Goal: Task Accomplishment & Management: Manage account settings

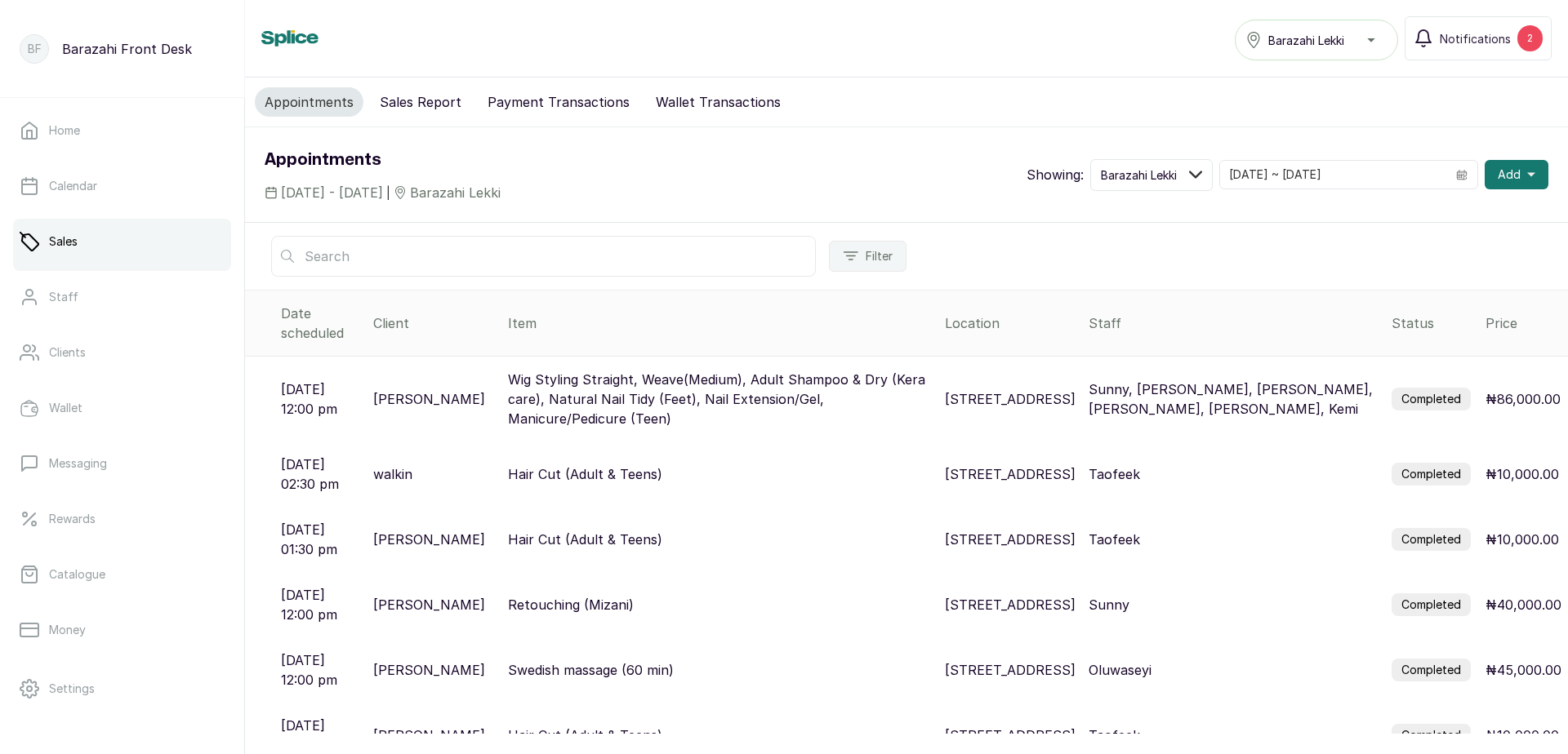
click at [1395, 387] on label "Completed" at bounding box center [1430, 398] width 79 height 23
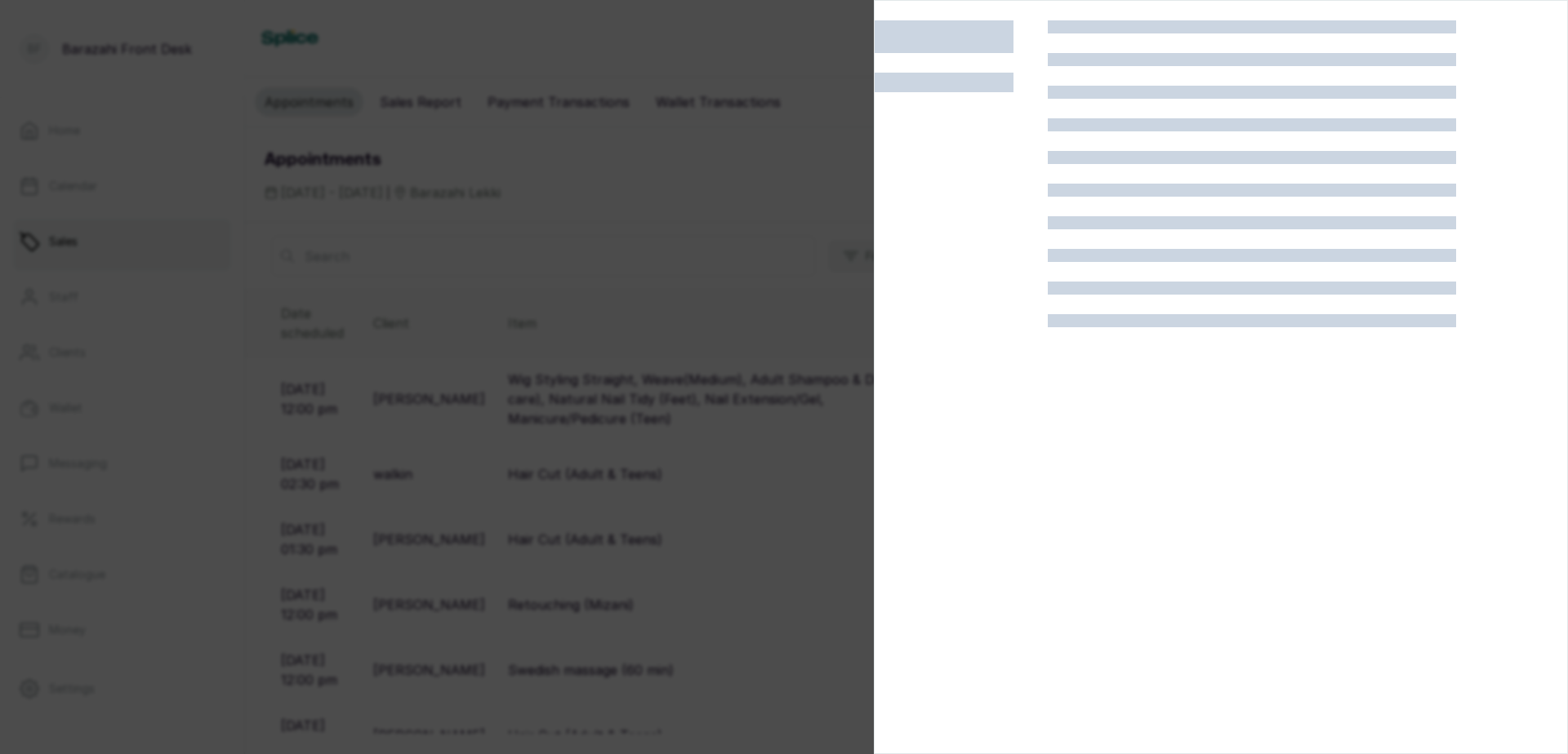
click at [1389, 378] on div at bounding box center [1251, 397] width 408 height 754
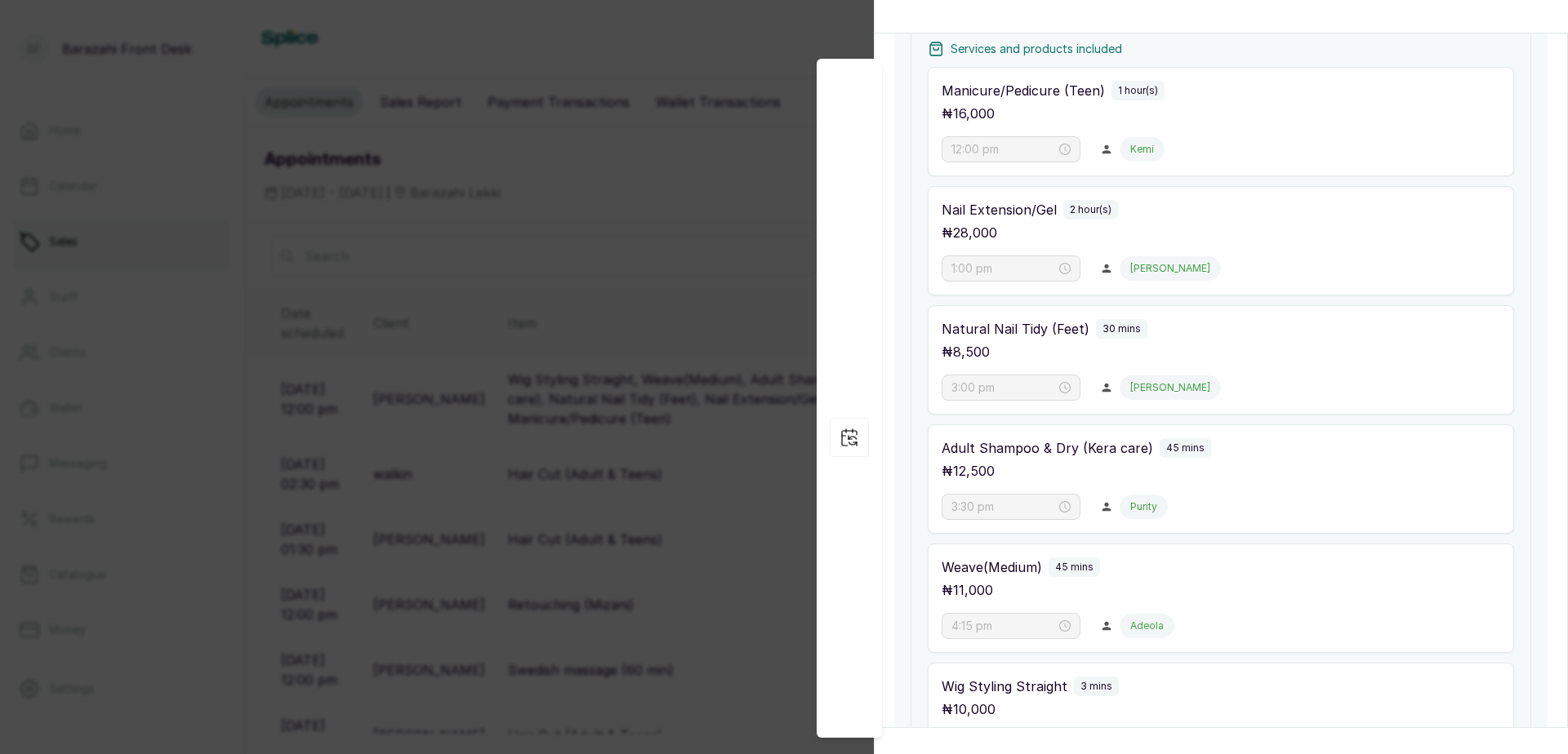
scroll to position [330, 0]
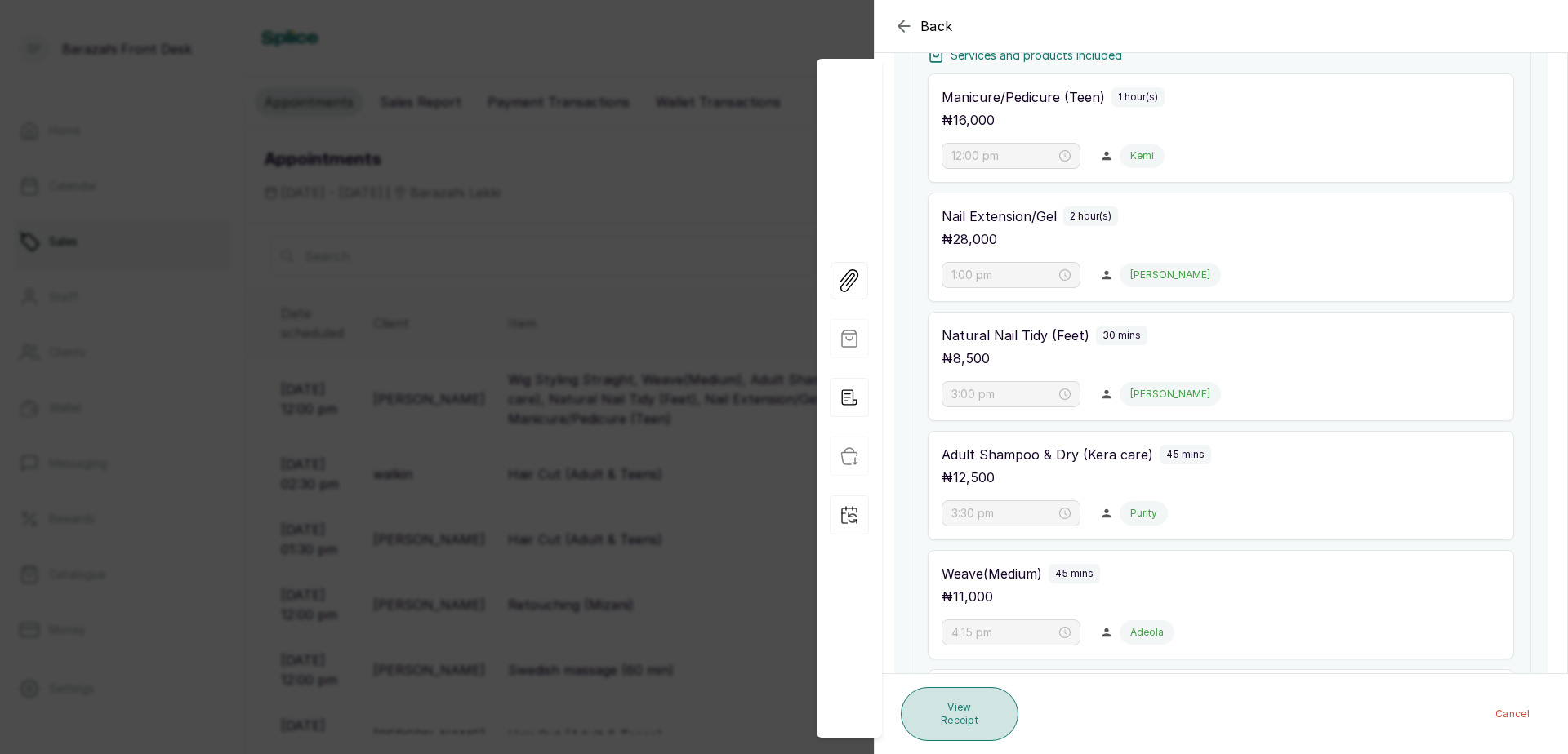
click at [965, 717] on button "View Receipt" at bounding box center [959, 714] width 118 height 54
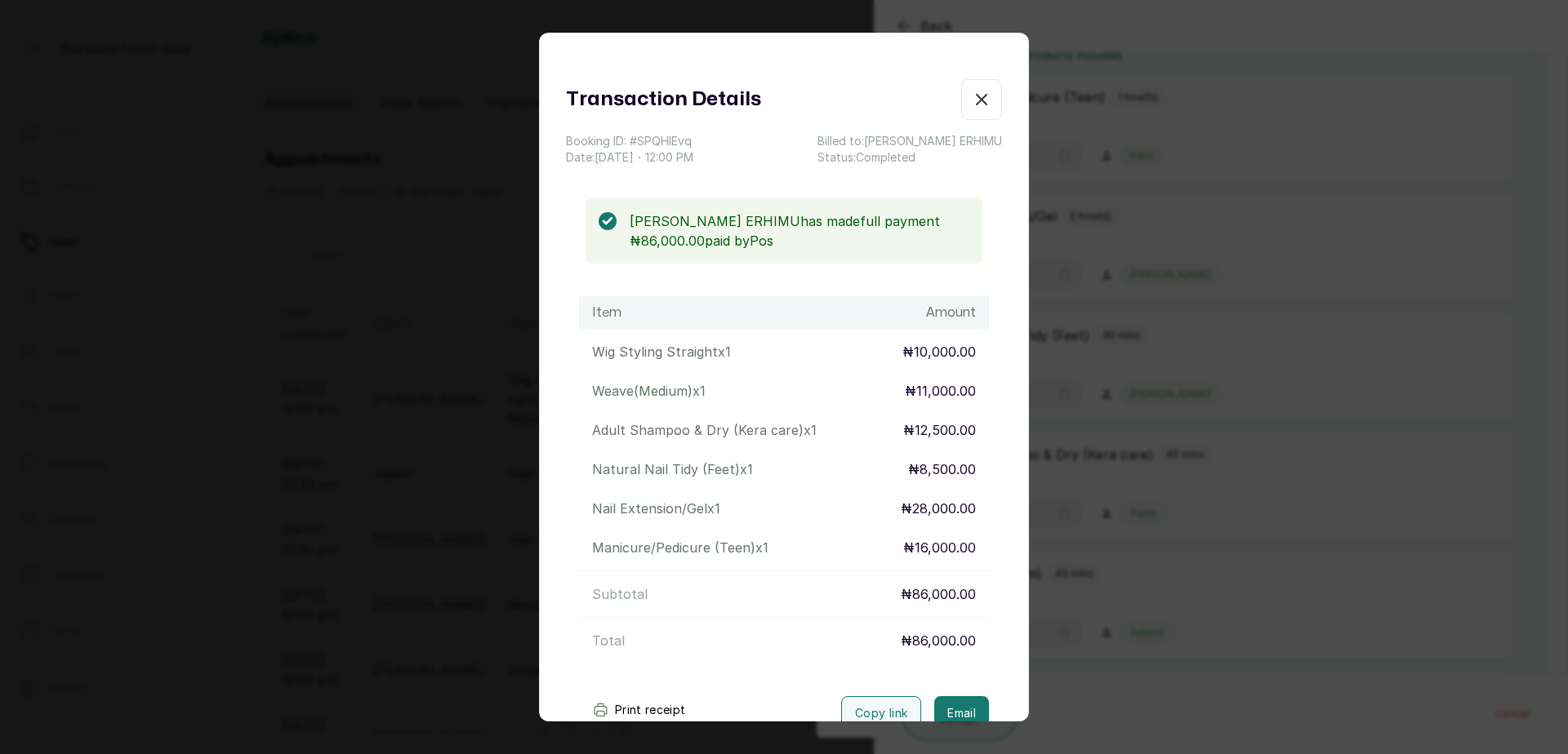
drag, startPoint x: 650, startPoint y: 705, endPoint x: 657, endPoint y: 697, distance: 10.6
click at [654, 702] on button "Print receipt" at bounding box center [639, 710] width 120 height 33
click at [972, 107] on icon "button" at bounding box center [982, 100] width 20 height 20
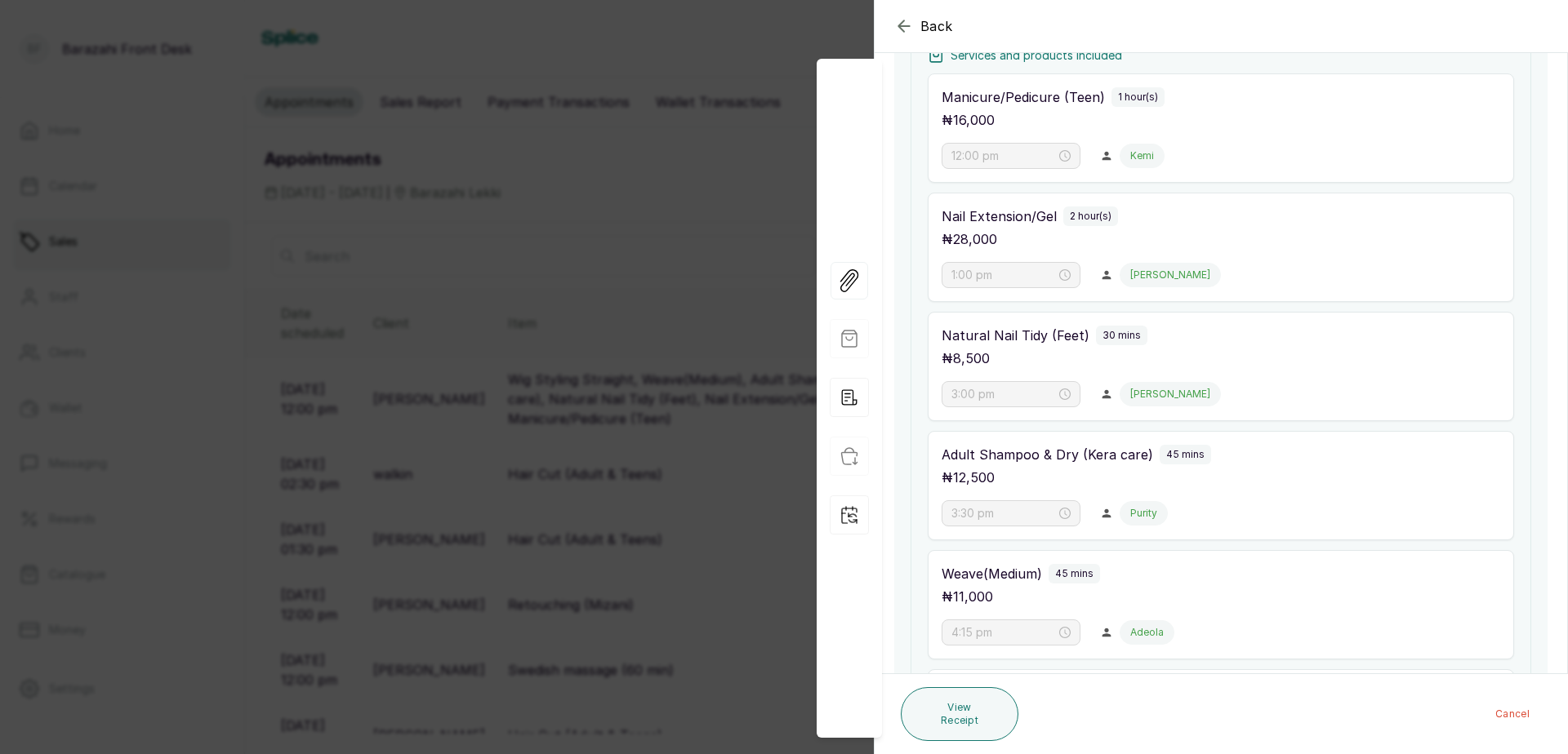
click at [713, 217] on div "Back Appointment Details Edit appointment 🚶 Walk-in (booked by Sandra Amanze) M…" at bounding box center [784, 377] width 1568 height 754
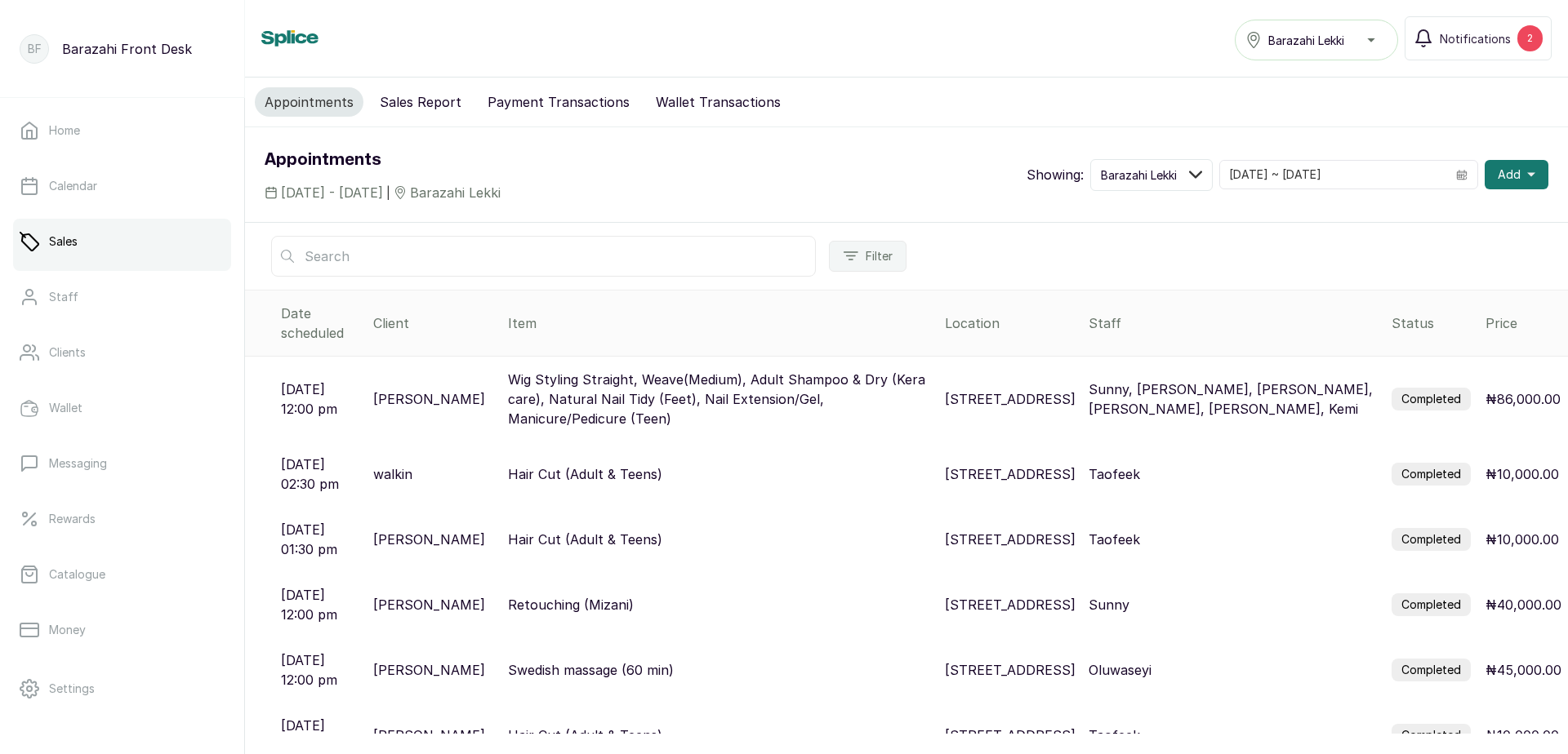
click at [1418, 463] on label "Completed" at bounding box center [1430, 474] width 79 height 23
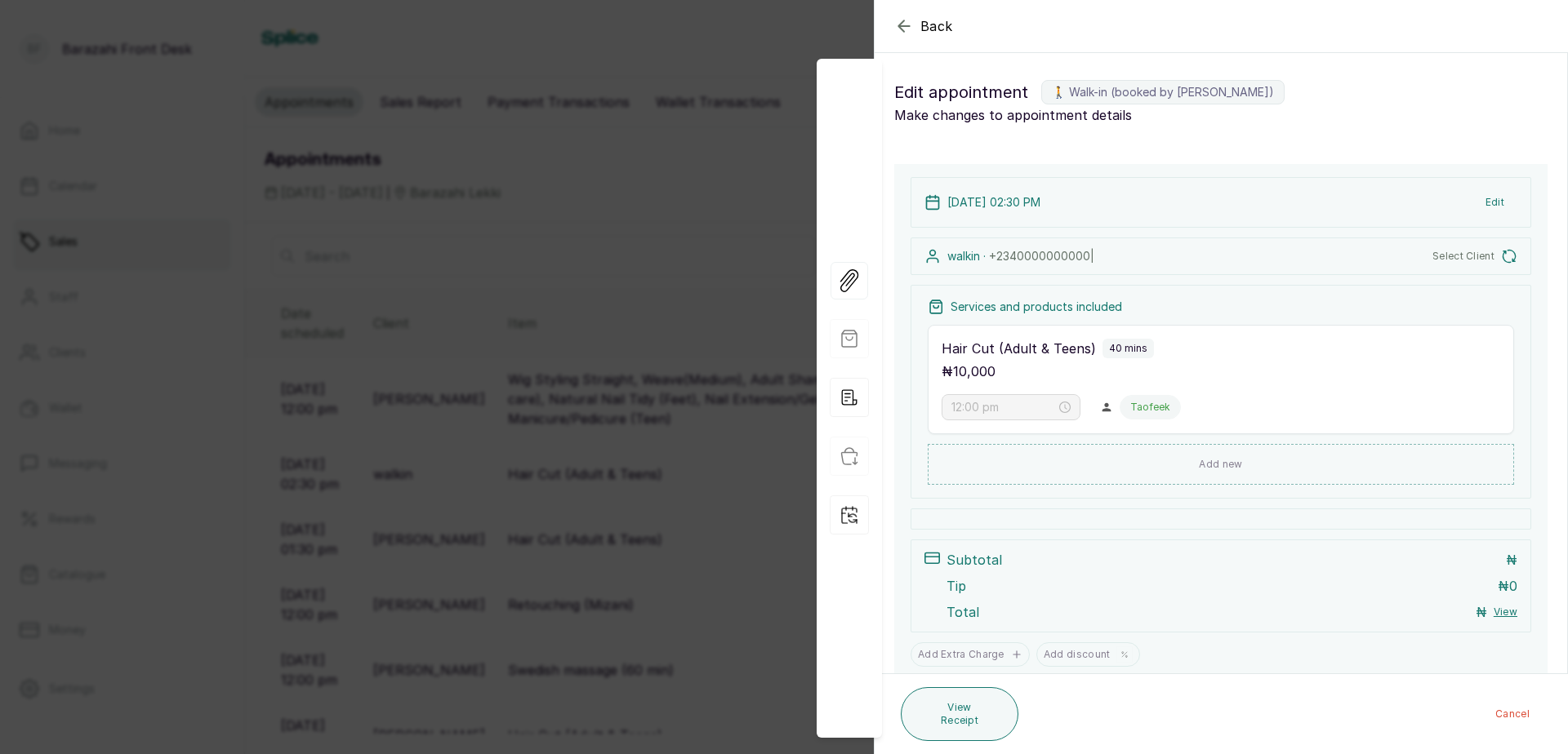
type input "2:30 pm"
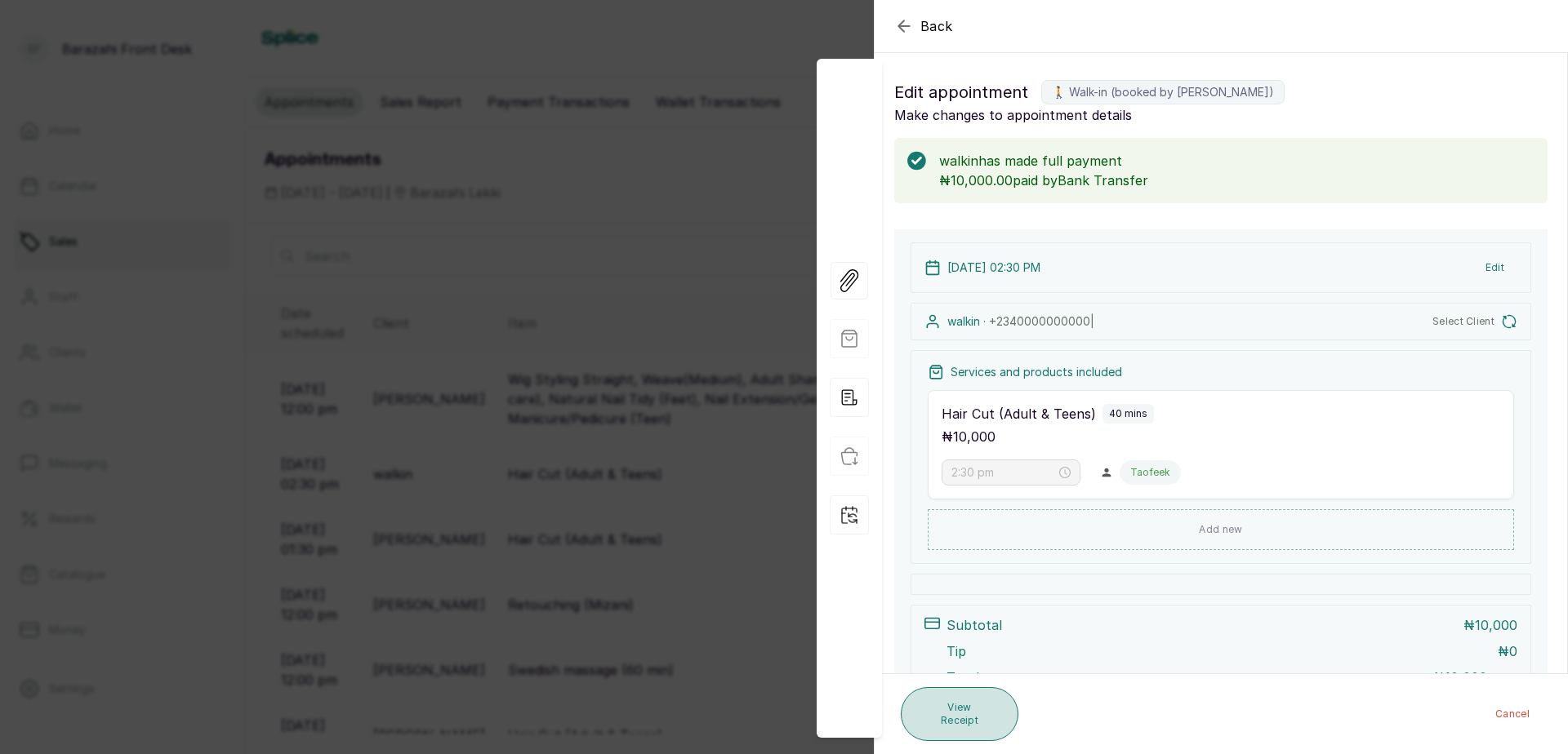
click at [933, 702] on button "View Receipt" at bounding box center [959, 714] width 118 height 54
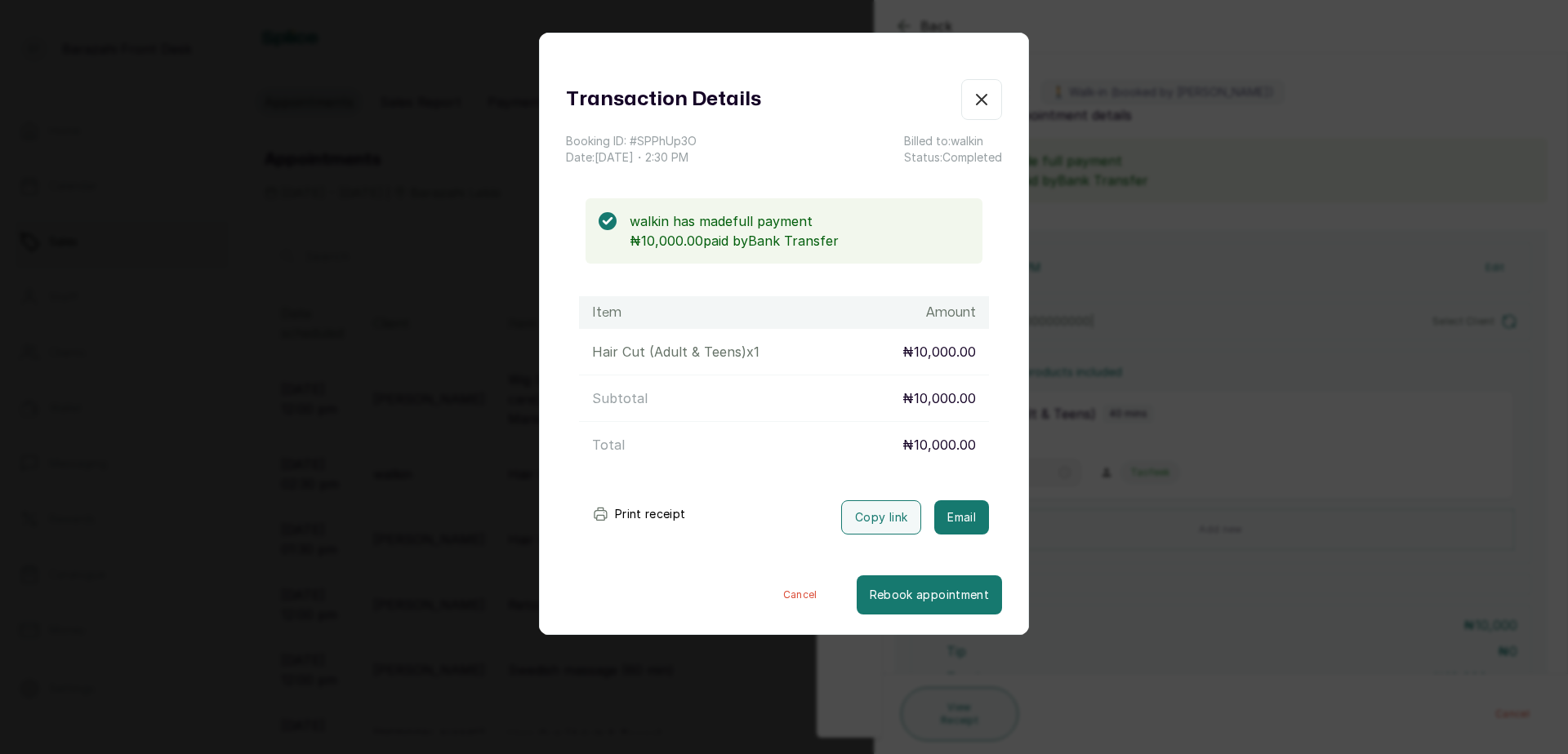
click at [670, 518] on button "Print receipt" at bounding box center [639, 514] width 120 height 33
click at [972, 95] on icon "button" at bounding box center [982, 100] width 20 height 20
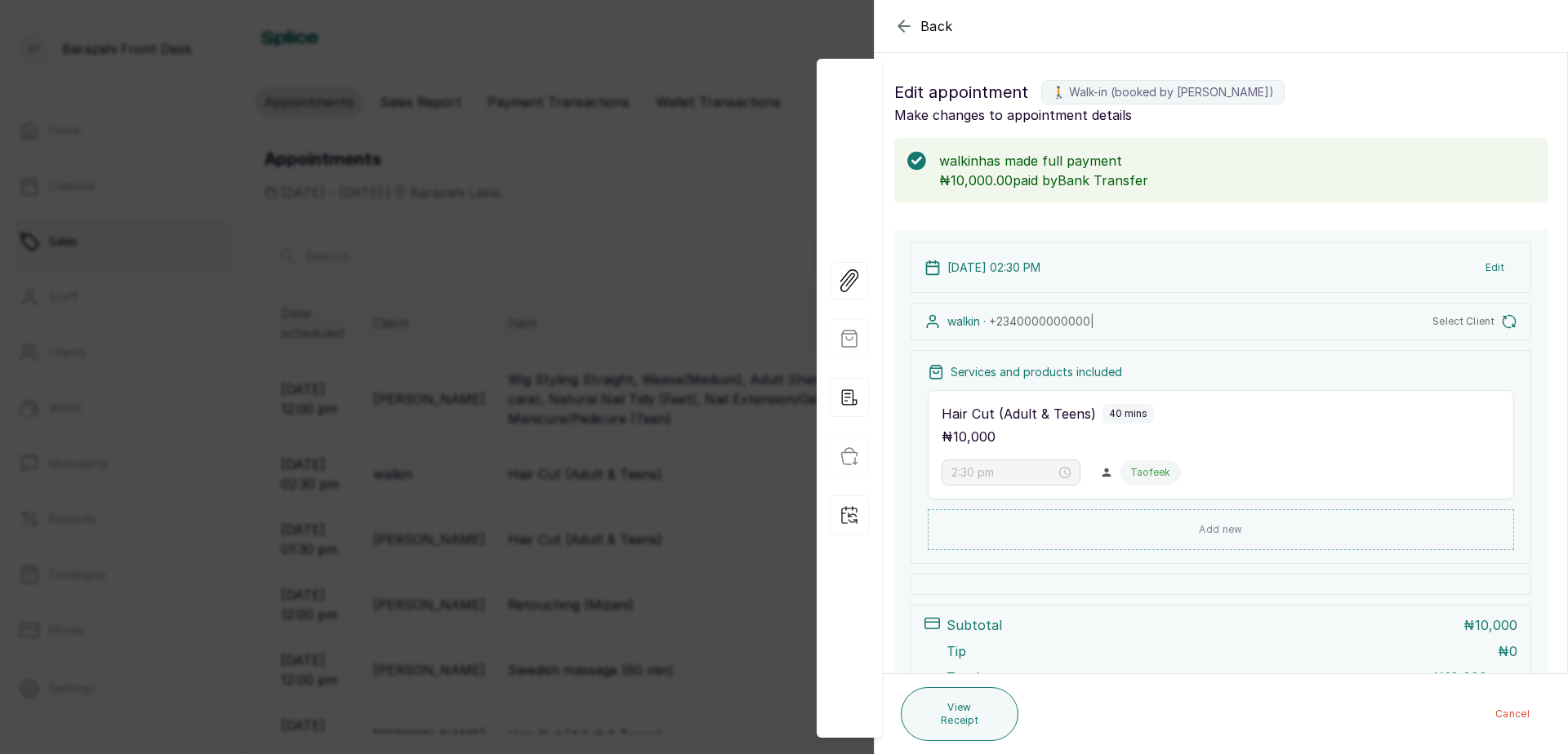
click at [787, 135] on div "Back Appointment Details Edit appointment 🚶 Walk-in (booked by Sandra Amanze) M…" at bounding box center [784, 377] width 1568 height 754
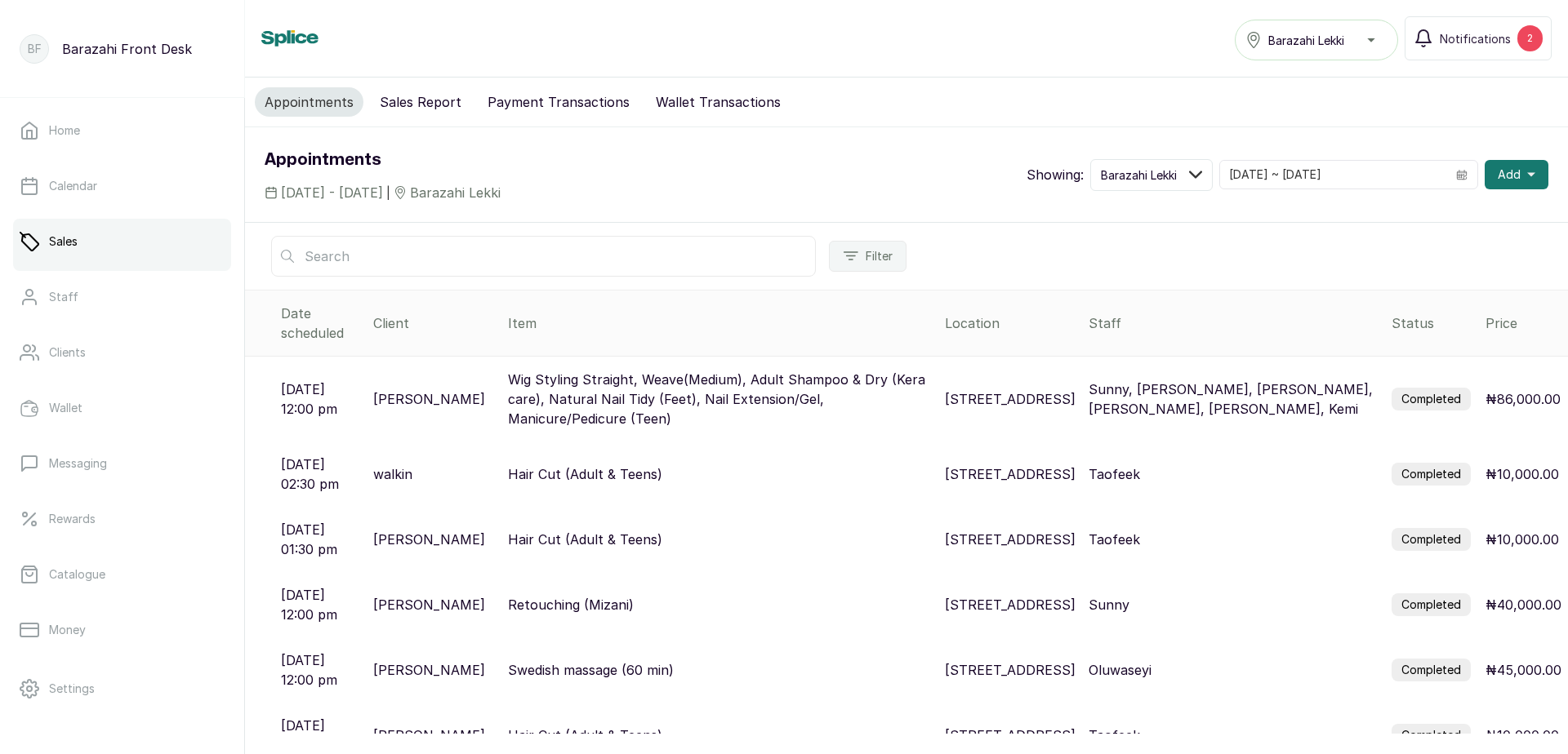
click at [614, 530] on p "Hair Cut (Adult & Teens)" at bounding box center [585, 540] width 154 height 20
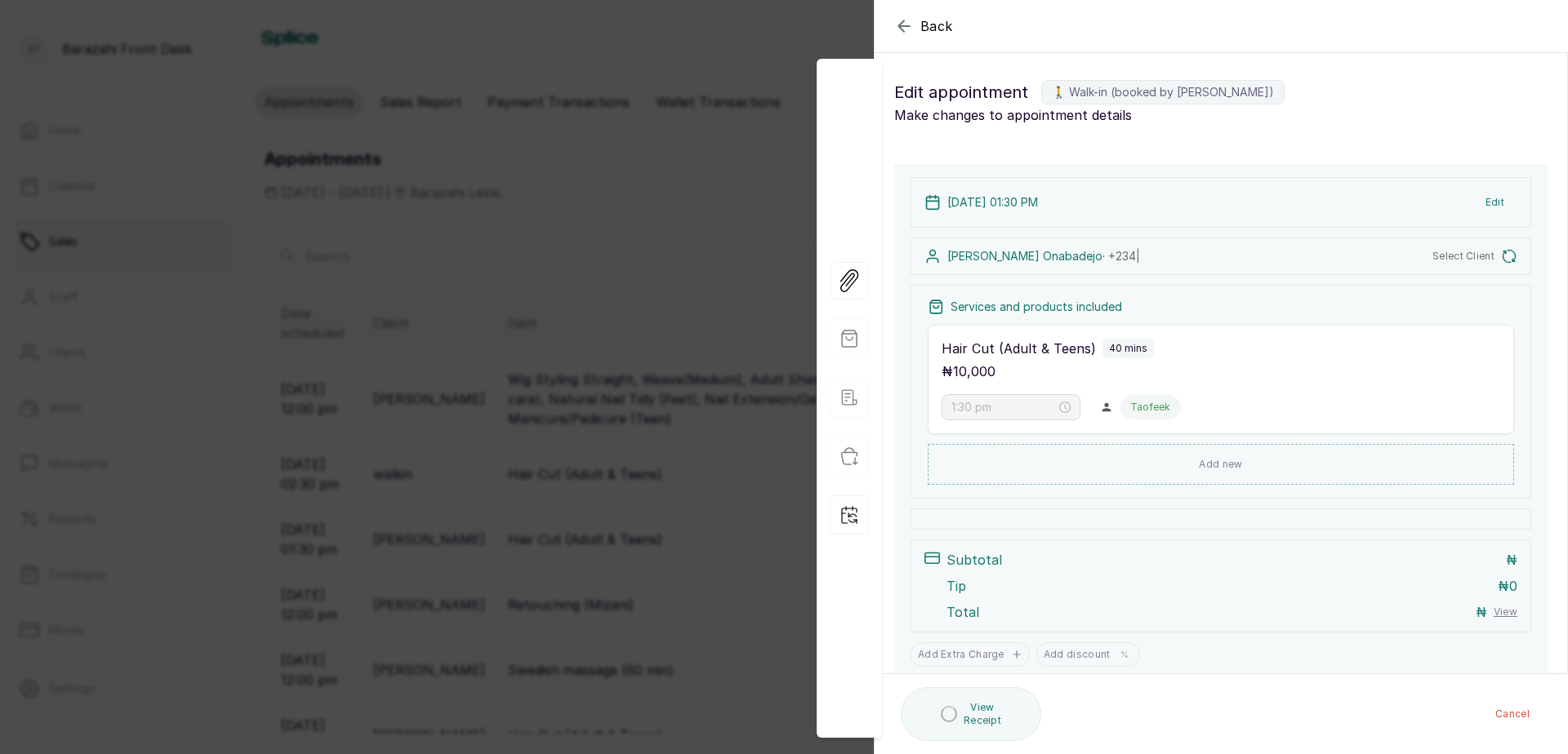
type input "1:30 pm"
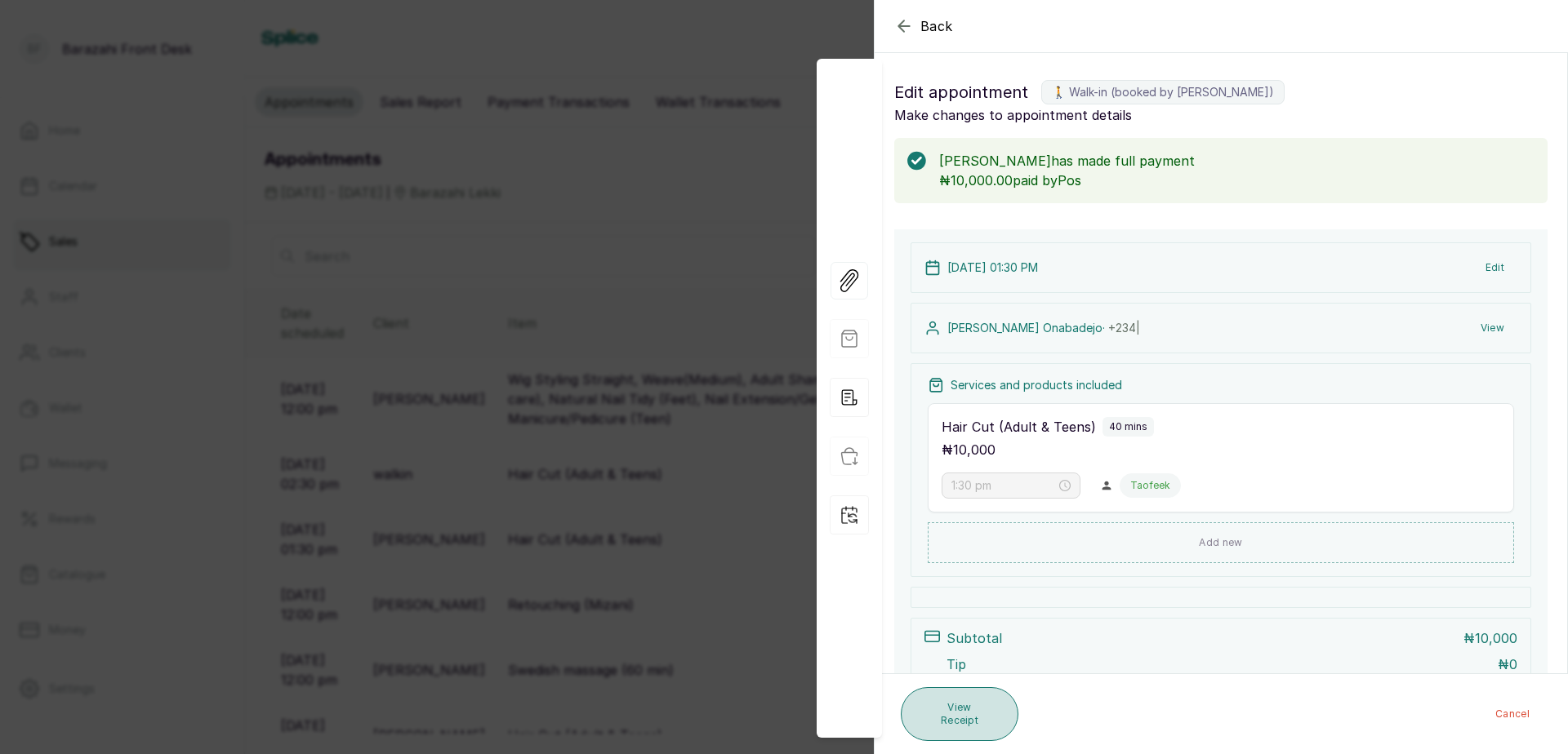
click at [984, 710] on button "View Receipt" at bounding box center [959, 714] width 118 height 54
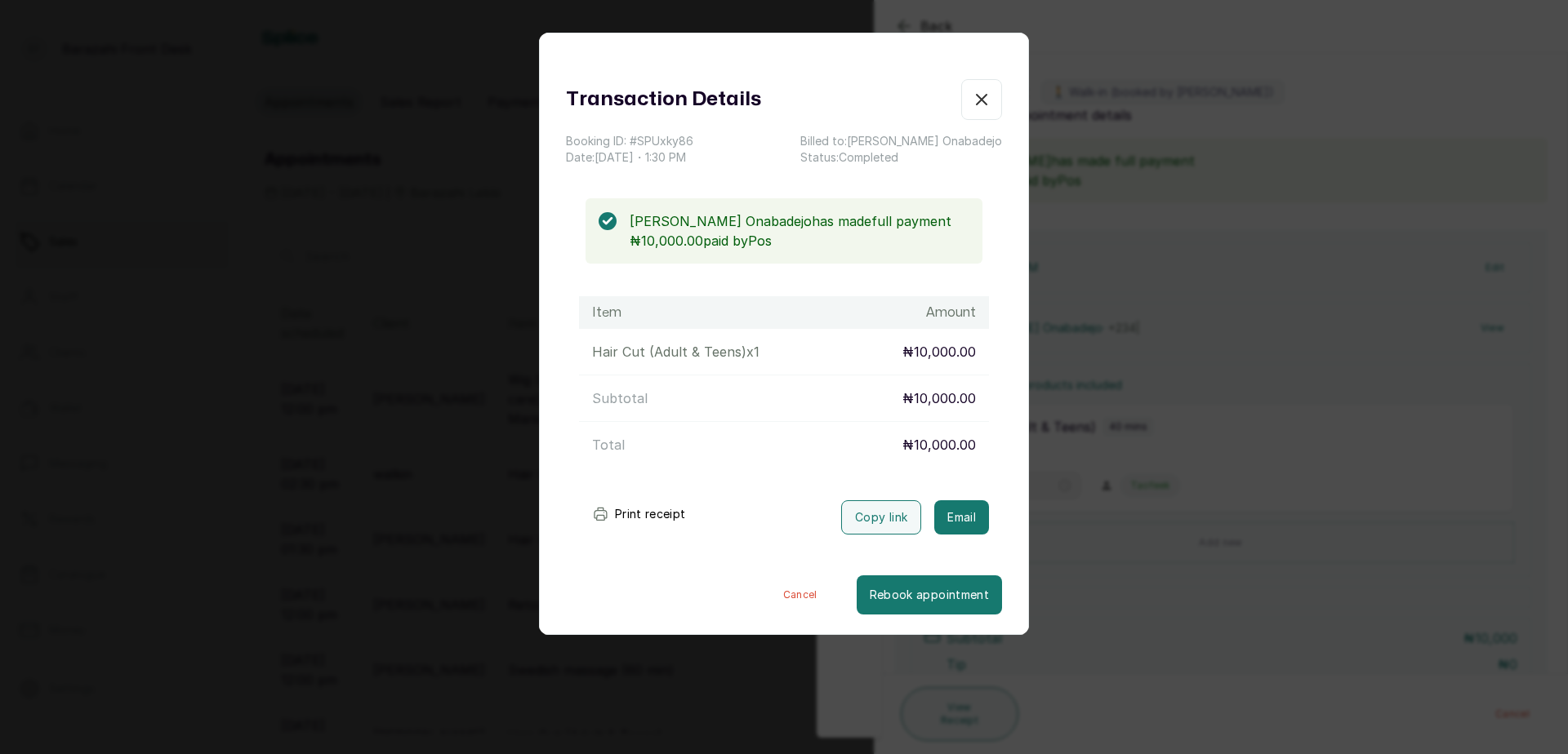
click at [641, 514] on button "Print receipt" at bounding box center [639, 514] width 120 height 33
click at [972, 90] on icon "button" at bounding box center [982, 100] width 20 height 20
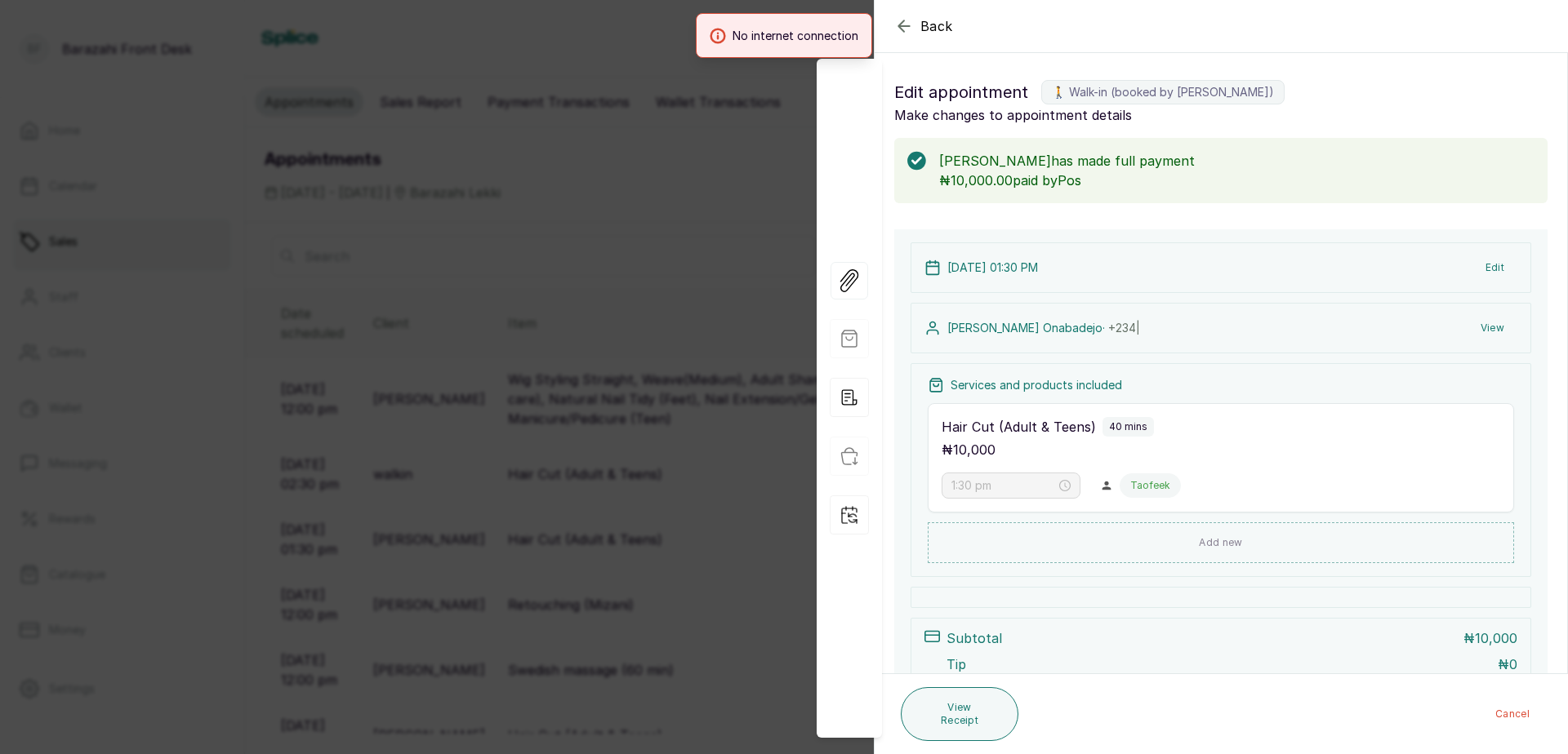
click at [539, 182] on div "Back Appointment Details Edit appointment 🚶 Walk-in (booked by Sandra Amanze) M…" at bounding box center [784, 377] width 1568 height 754
